Goal: Find specific page/section: Find specific page/section

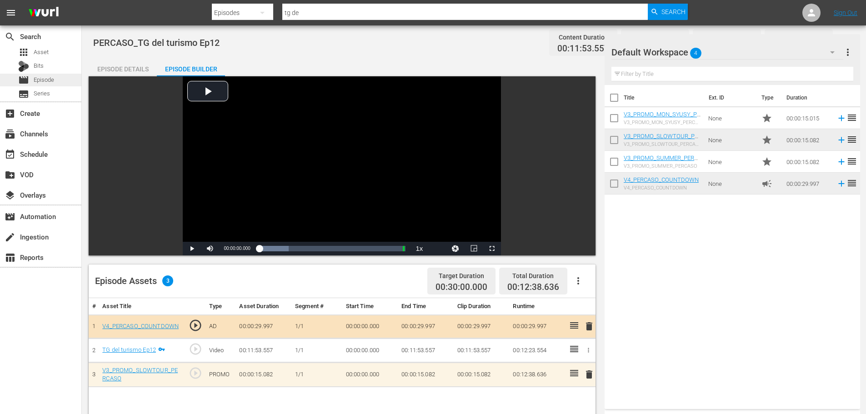
scroll to position [91, 0]
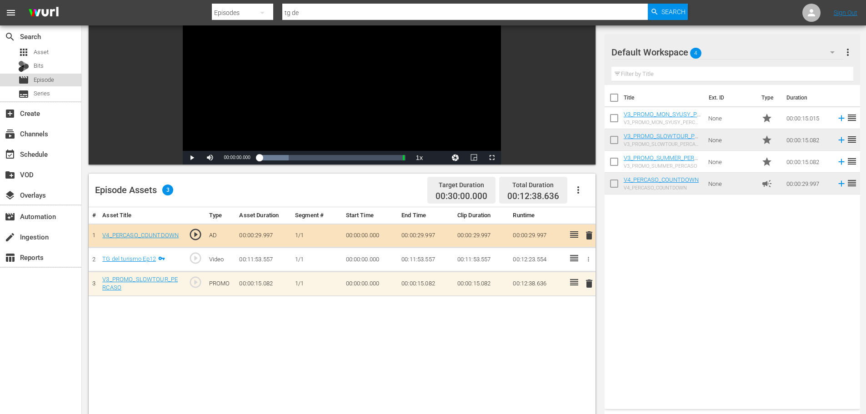
click at [43, 84] on span "Episode" at bounding box center [44, 79] width 20 height 9
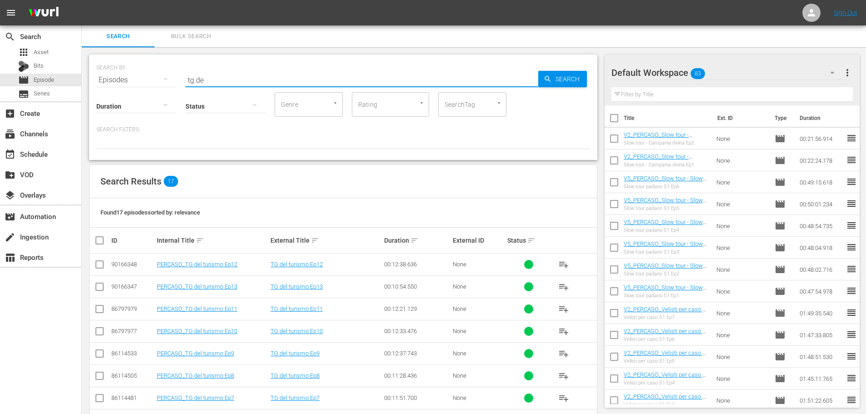
drag, startPoint x: 223, startPoint y: 82, endPoint x: 160, endPoint y: 90, distance: 63.7
click at [160, 90] on div "SEARCH BY Search By Episodes Search ID, Title, Description, Keywords, or Catego…" at bounding box center [343, 107] width 508 height 105
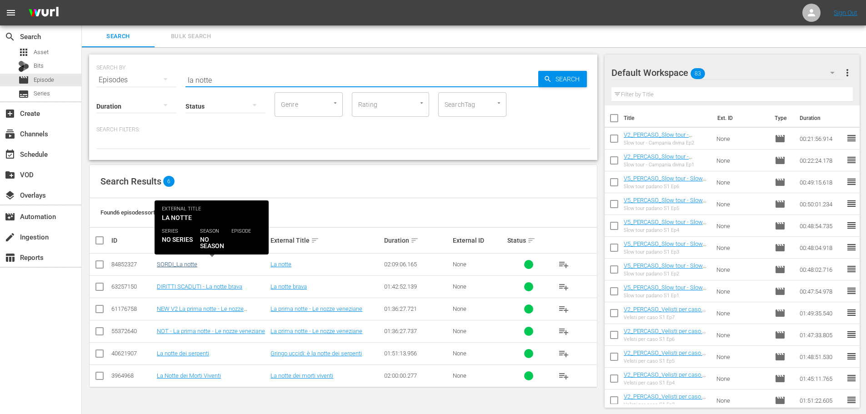
type input "la notte"
click at [191, 262] on link "SORDI_La notte" at bounding box center [177, 264] width 40 height 7
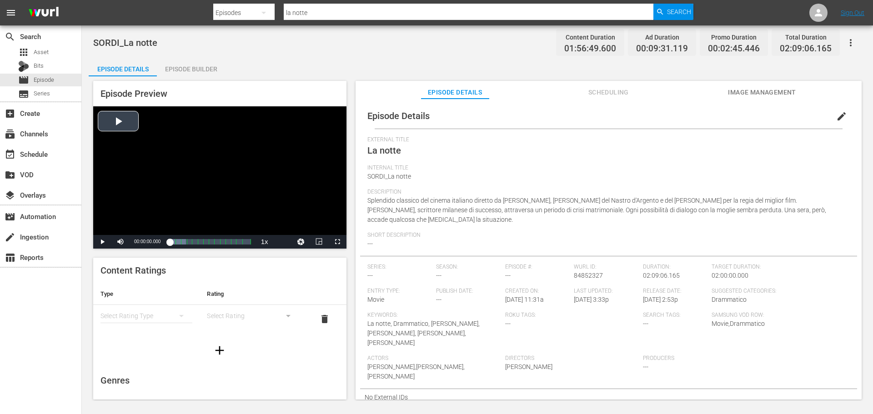
click at [208, 174] on div "Video Player" at bounding box center [219, 170] width 253 height 129
click at [337, 242] on span "Video Player" at bounding box center [337, 242] width 0 height 0
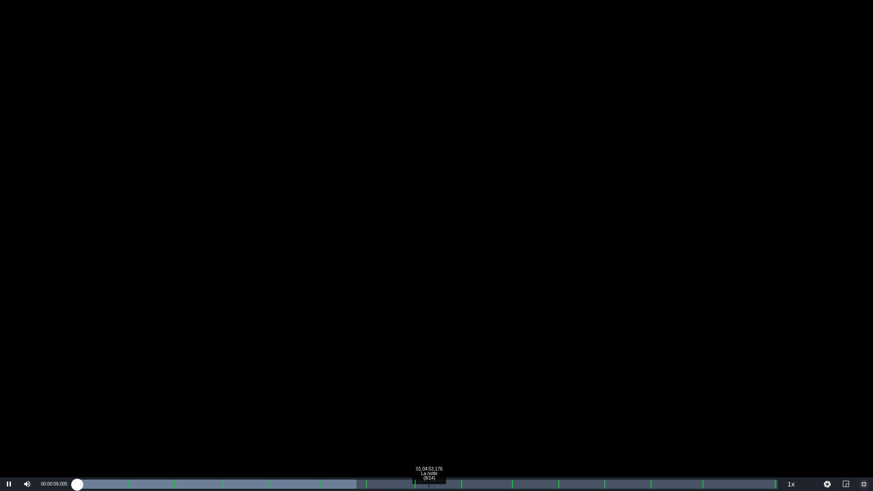
click at [428, 414] on div "Loaded : 39.92% 01:04:53.176 La notte (8/14) 00:00:09.064" at bounding box center [426, 484] width 701 height 9
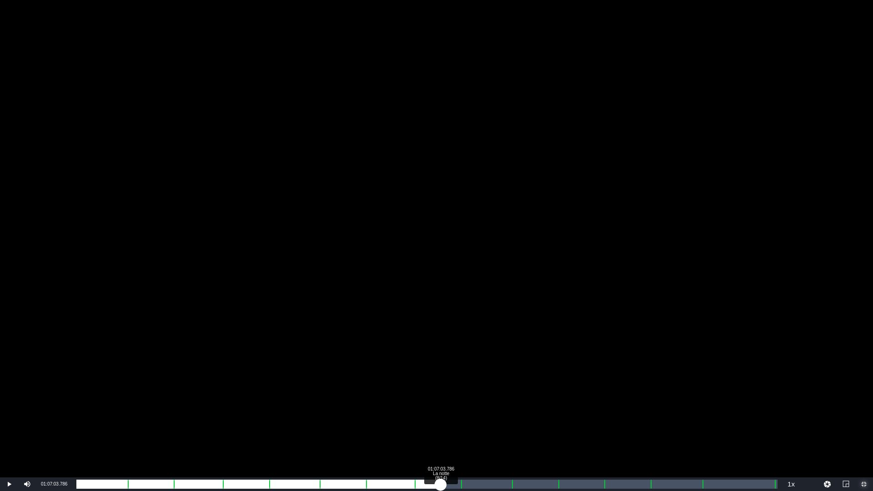
click at [441, 414] on div "Loaded : 50.98% 01:07:03.786 La notte (8/14) 00:58:33.780" at bounding box center [426, 484] width 701 height 9
click at [485, 414] on div "Loaded : 53.12% 01:15:11.061 La notte (9/14) 01:01:02.493" at bounding box center [426, 484] width 701 height 9
click at [495, 414] on div "Loaded : 58.35% 01:17:01.577 La notte (9/14) 01:07:20.785 [GEOGRAPHIC_DATA] 9: …" at bounding box center [426, 484] width 701 height 9
click at [522, 414] on div "Loaded : 60.06% 01:22:02.984 La notte (10/14) 01:09:11.858 [GEOGRAPHIC_DATA] 9:…" at bounding box center [426, 484] width 701 height 9
click at [528, 414] on div "01:13:25.378" at bounding box center [301, 484] width 451 height 9
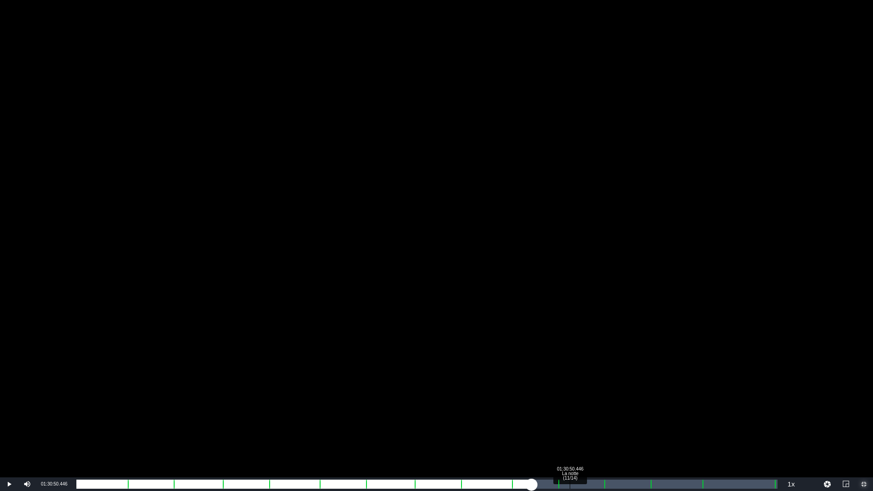
click at [570, 414] on div "01:30:50.446 La notte (11/14)" at bounding box center [570, 484] width 0 height 9
click at [578, 414] on div "Loaded : 70.09% 01:32:20.868 La notte (11/14) 01:21:37.742 [GEOGRAPHIC_DATA] 10…" at bounding box center [426, 484] width 701 height 9
click at [581, 414] on div "01:23:11.787" at bounding box center [328, 484] width 505 height 9
click at [591, 414] on div "01:34:41.525 La notte (11/14)" at bounding box center [591, 484] width 0 height 9
click at [620, 414] on div "Loaded : 73.26% 01:40:08.050 La notte (12/14) 01:25:29.064 [GEOGRAPHIC_DATA] 10…" at bounding box center [426, 484] width 701 height 9
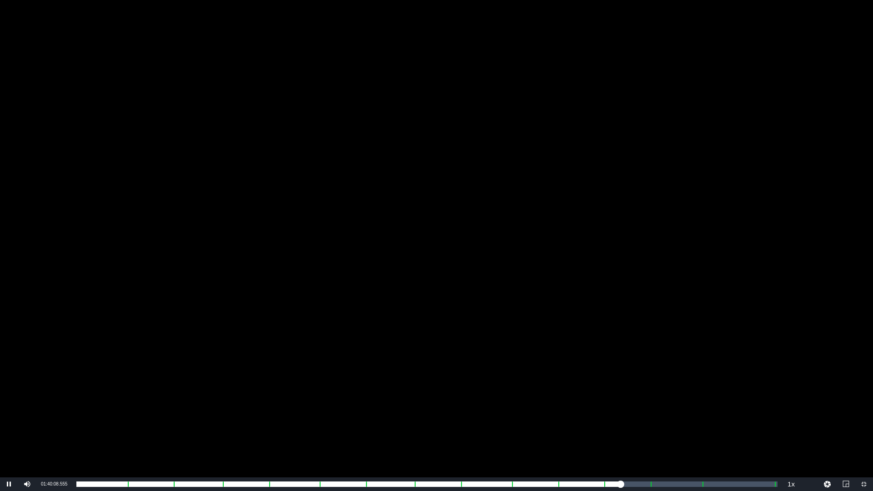
click at [491, 321] on div "Video Player" at bounding box center [436, 238] width 873 height 477
click at [864, 414] on span "Video Player" at bounding box center [864, 484] width 0 height 0
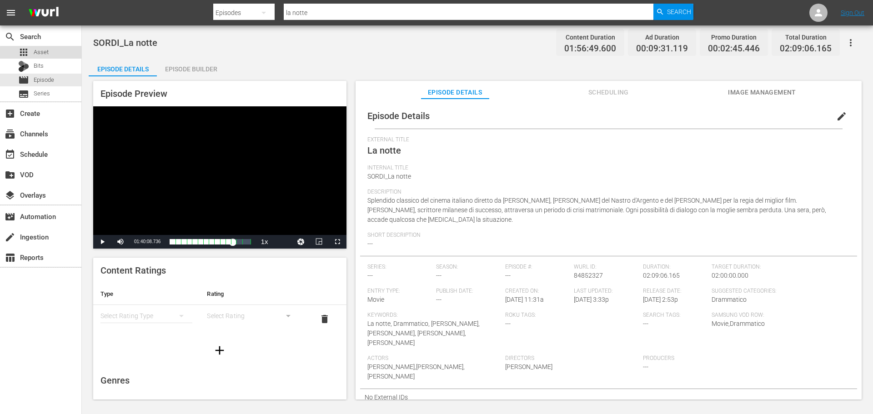
click at [68, 55] on div "apps Asset" at bounding box center [40, 52] width 81 height 13
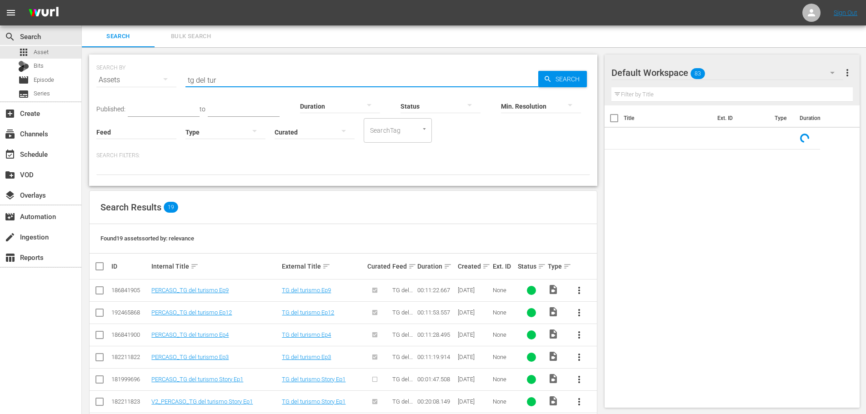
drag, startPoint x: 224, startPoint y: 81, endPoint x: 167, endPoint y: 89, distance: 57.3
click at [167, 89] on div "SEARCH BY Search By Assets Search ID, Title, Description, Keywords, or Category…" at bounding box center [343, 74] width 494 height 33
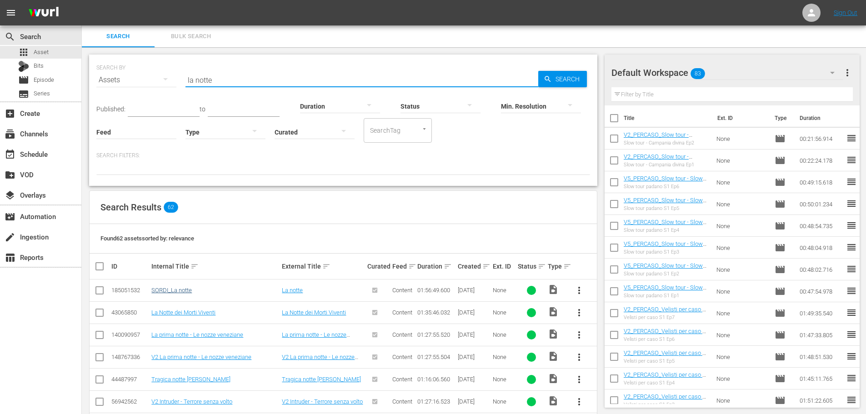
type input "la notte"
click at [166, 289] on link "SORDI_La notte" at bounding box center [171, 290] width 40 height 7
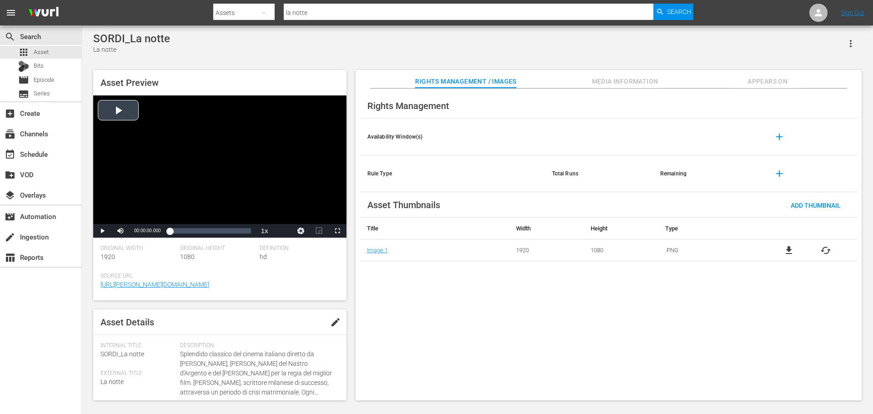
click at [240, 160] on div "Video Player" at bounding box center [219, 159] width 253 height 129
click at [337, 231] on span "Video Player" at bounding box center [337, 231] width 0 height 0
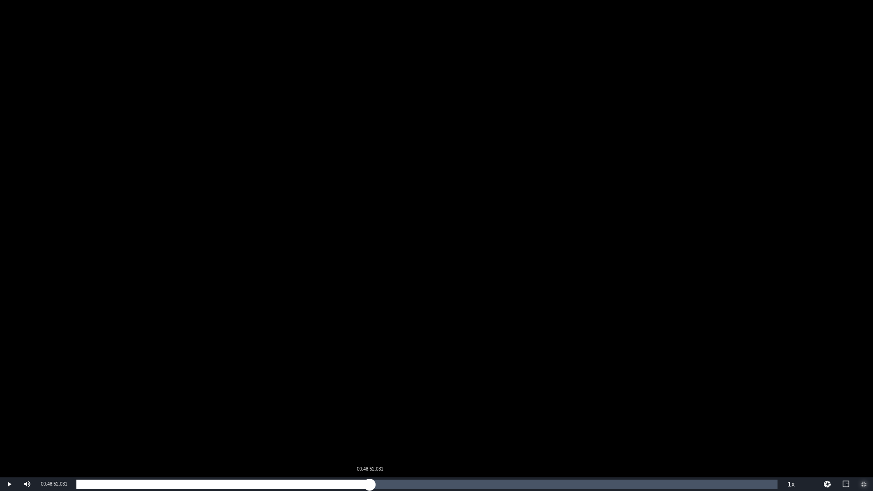
click at [370, 414] on div "Loaded : 0.26% 00:48:52.031 00:00:05.616" at bounding box center [426, 484] width 701 height 9
click at [372, 414] on div "00:49:21.965" at bounding box center [224, 484] width 296 height 9
click at [387, 414] on div "Loaded : 43.70% 00:51:49.316 00:50:24.595" at bounding box center [426, 484] width 701 height 9
click at [393, 414] on div "00:51:56.747" at bounding box center [234, 484] width 316 height 9
click at [393, 414] on div "00:52:46.452" at bounding box center [234, 484] width 316 height 9
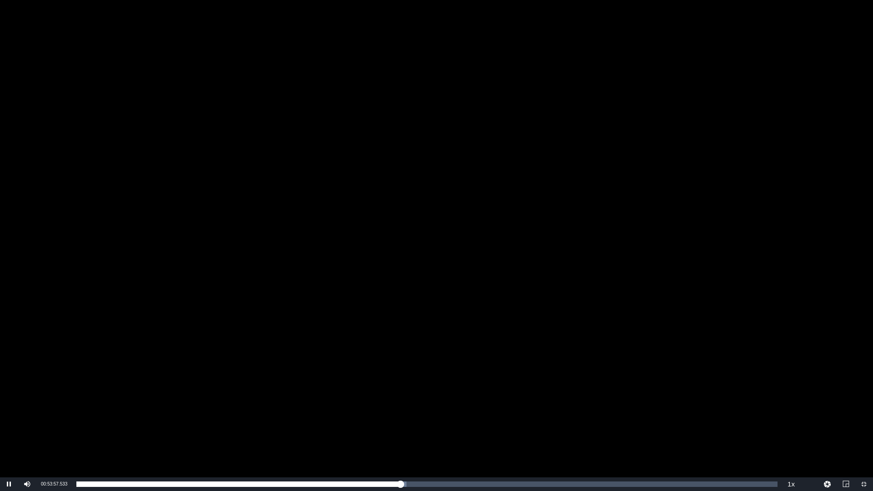
click at [249, 302] on div "Video Player" at bounding box center [436, 238] width 873 height 477
click at [864, 414] on span "Video Player" at bounding box center [864, 484] width 0 height 0
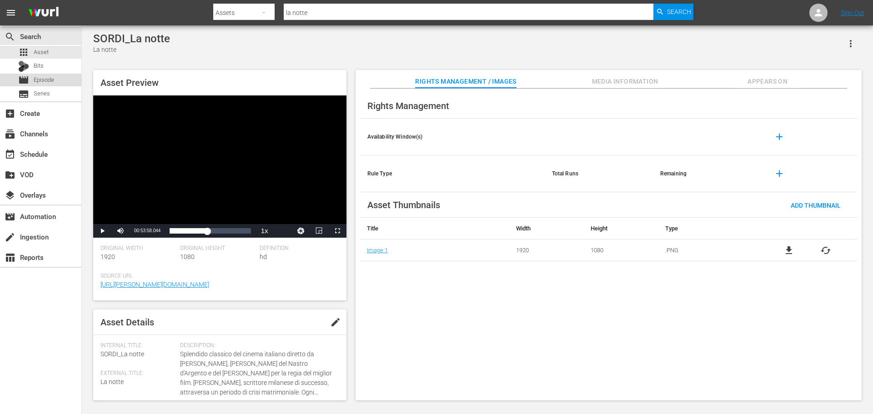
click at [38, 78] on span "Episode" at bounding box center [44, 79] width 20 height 9
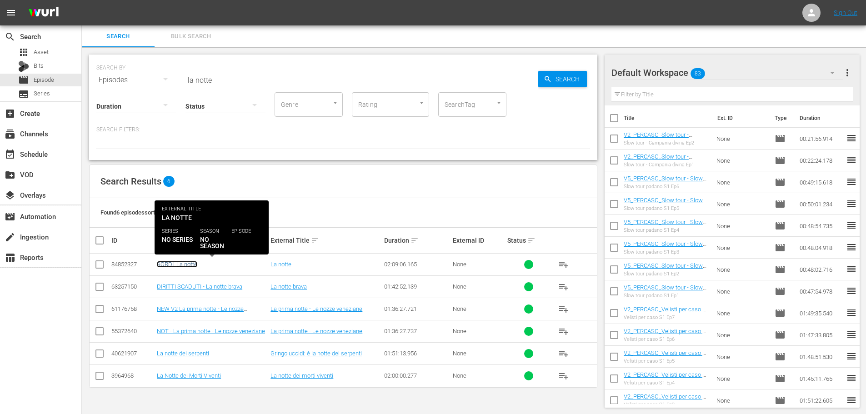
click at [168, 264] on link "SORDI_La notte" at bounding box center [177, 264] width 40 height 7
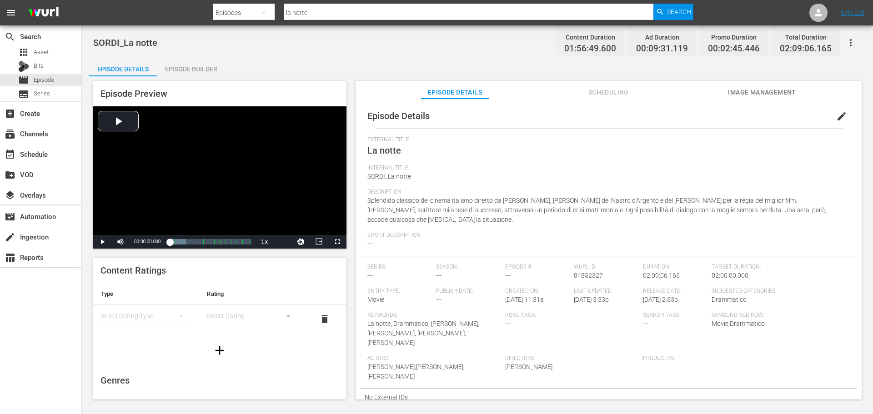
click at [622, 91] on span "Scheduling" at bounding box center [608, 92] width 68 height 11
